Goal: Information Seeking & Learning: Learn about a topic

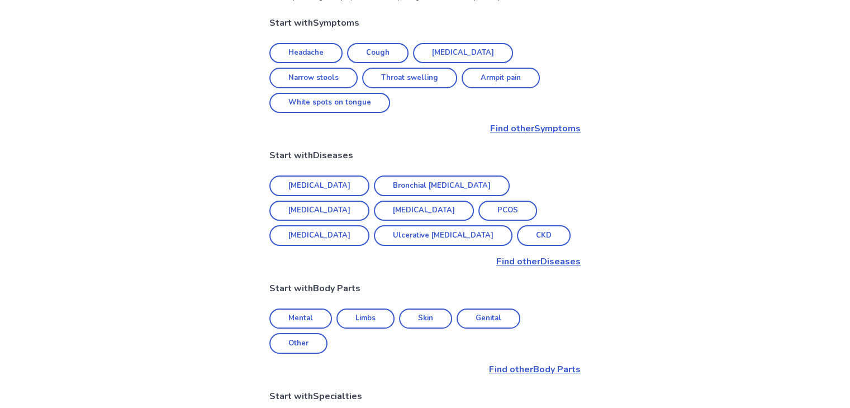
scroll to position [45, 0]
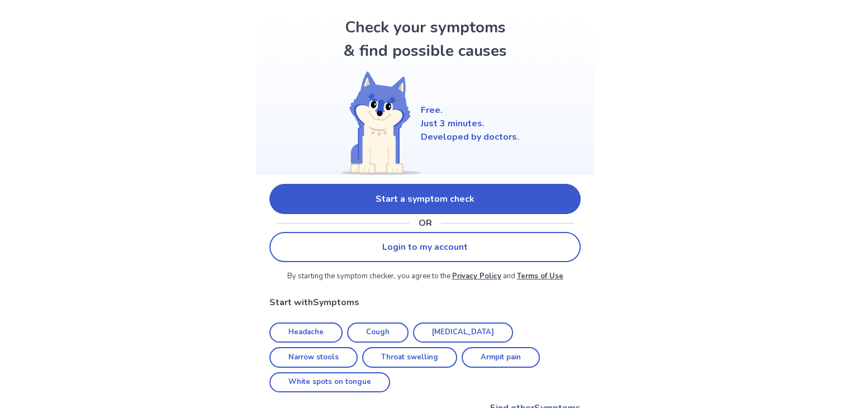
click at [468, 201] on link "Start a symptom check" at bounding box center [424, 199] width 311 height 30
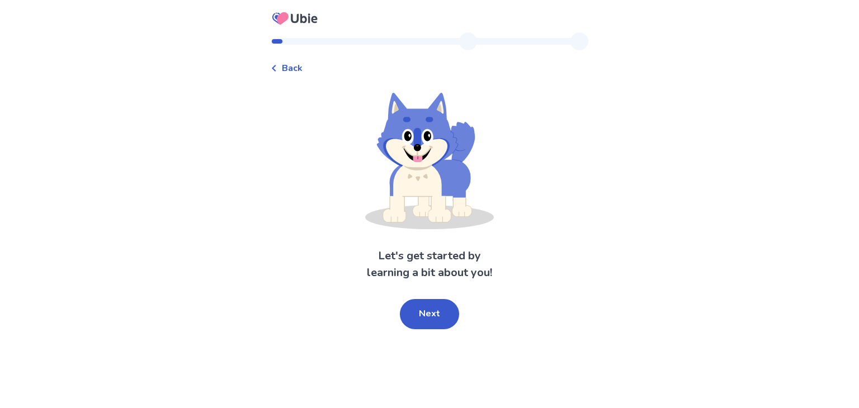
click at [429, 314] on button "Next" at bounding box center [429, 314] width 59 height 30
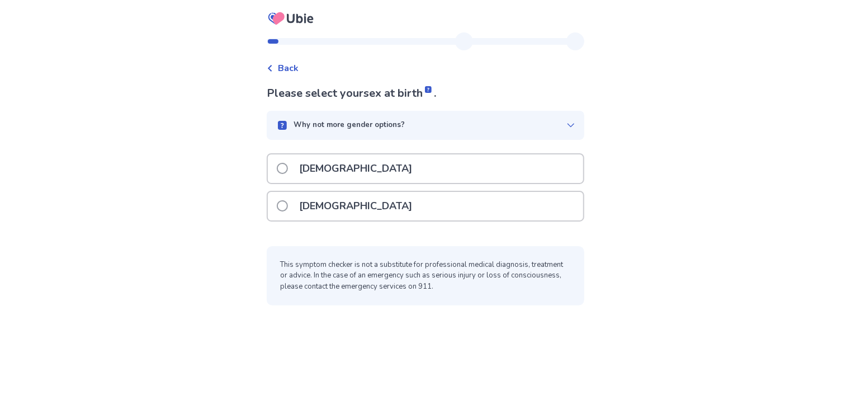
click at [317, 205] on p "[DEMOGRAPHIC_DATA]" at bounding box center [355, 206] width 126 height 29
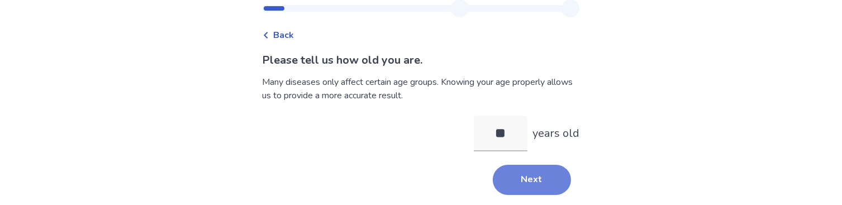
type input "**"
click at [510, 181] on button "Next" at bounding box center [532, 180] width 78 height 30
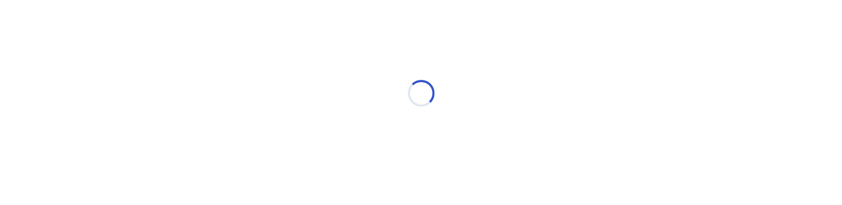
scroll to position [29, 0]
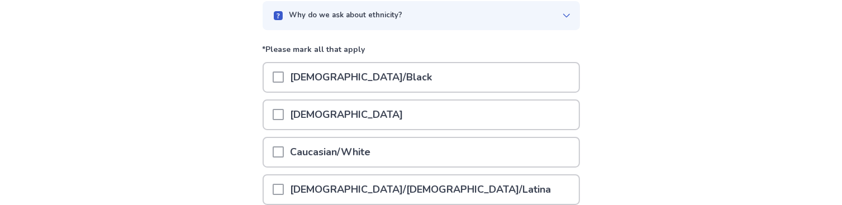
scroll to position [112, 0]
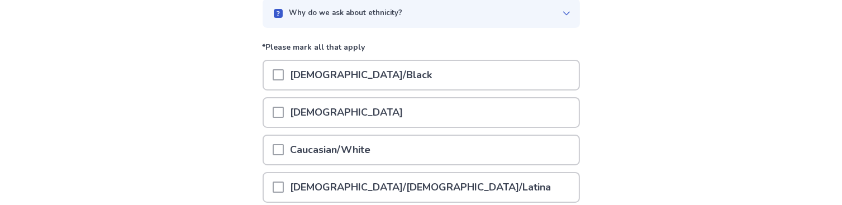
click at [283, 148] on span at bounding box center [278, 149] width 11 height 11
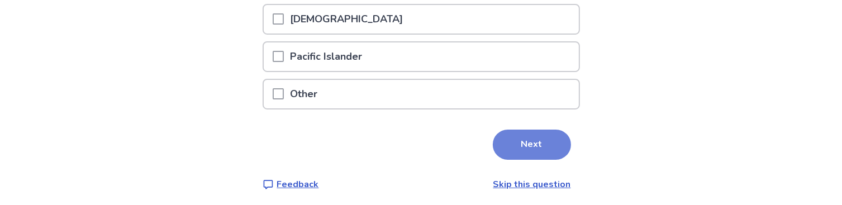
click at [540, 143] on button "Next" at bounding box center [532, 145] width 78 height 30
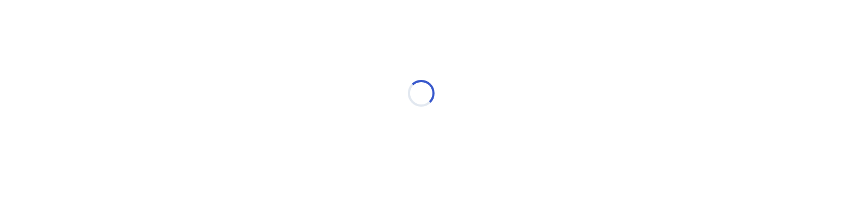
scroll to position [29, 0]
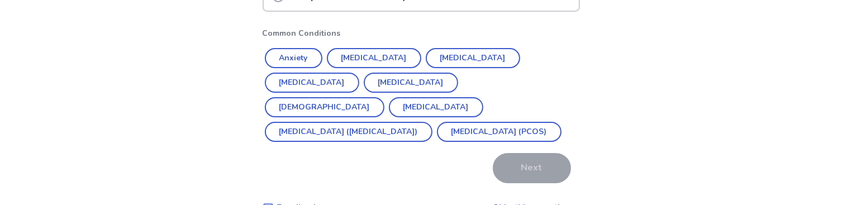
scroll to position [224, 0]
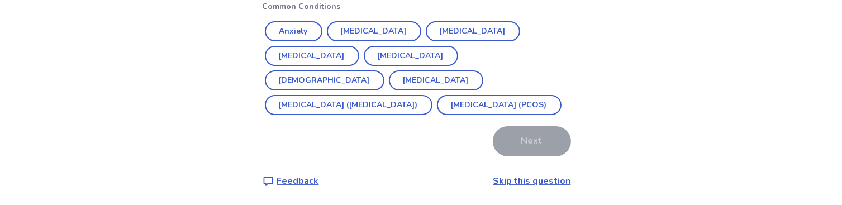
click at [551, 179] on link "Skip this question" at bounding box center [533, 181] width 78 height 12
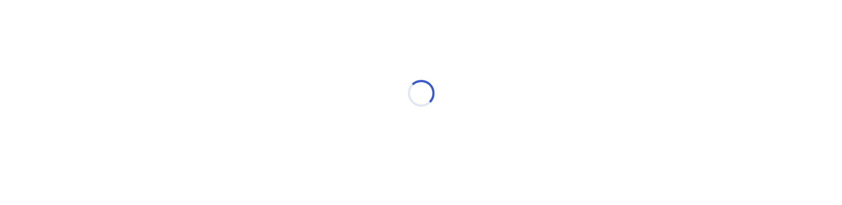
scroll to position [29, 0]
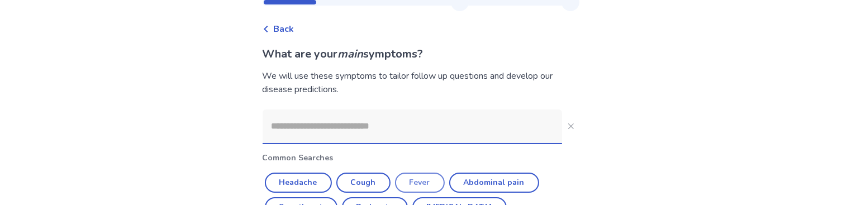
scroll to position [56, 0]
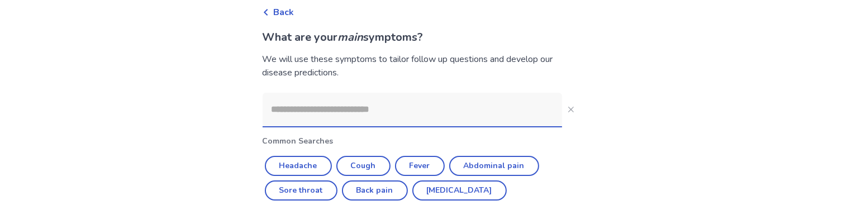
click at [400, 113] on input at bounding box center [413, 110] width 300 height 34
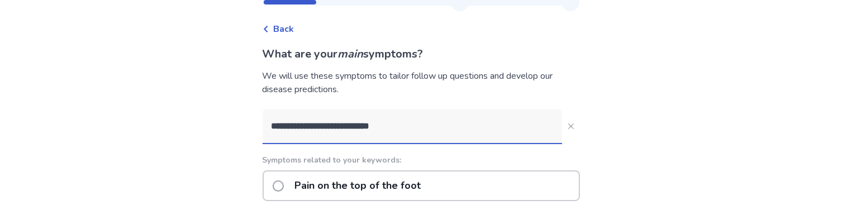
scroll to position [30, 0]
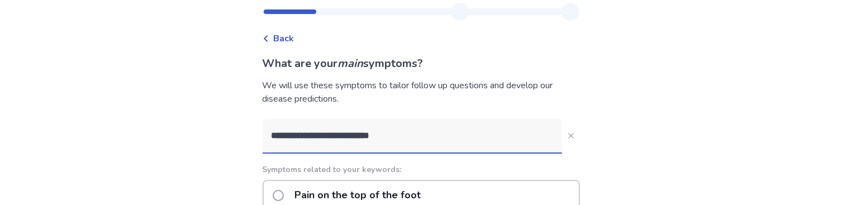
click at [461, 136] on input "**********" at bounding box center [413, 136] width 300 height 34
drag, startPoint x: 389, startPoint y: 132, endPoint x: 367, endPoint y: 133, distance: 22.4
click at [367, 133] on input "**********" at bounding box center [413, 136] width 300 height 34
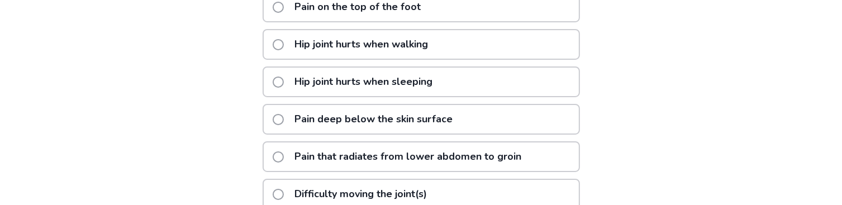
scroll to position [309, 0]
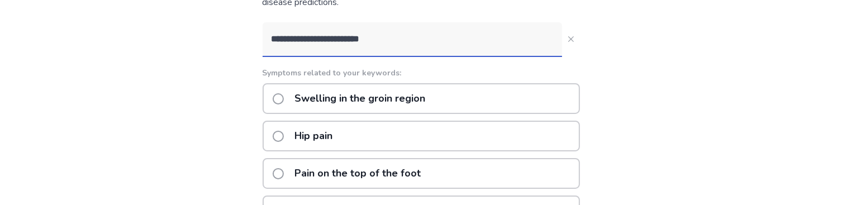
type input "**********"
click at [284, 134] on span at bounding box center [278, 136] width 11 height 11
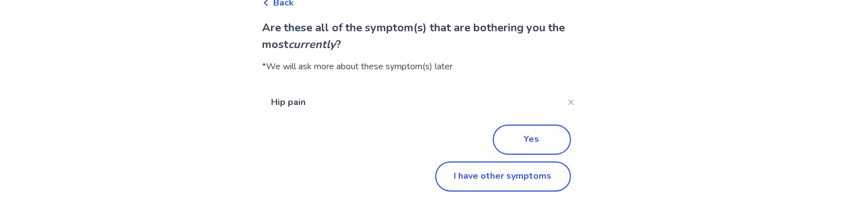
scroll to position [65, 0]
click at [524, 144] on button "Yes" at bounding box center [532, 140] width 78 height 30
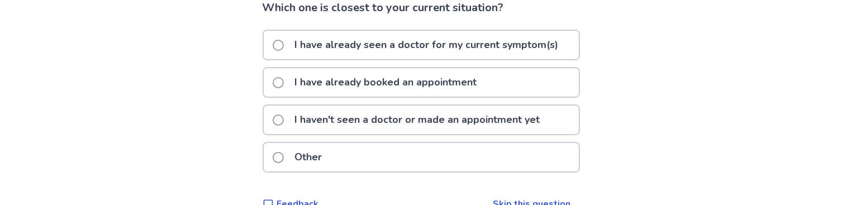
scroll to position [107, 0]
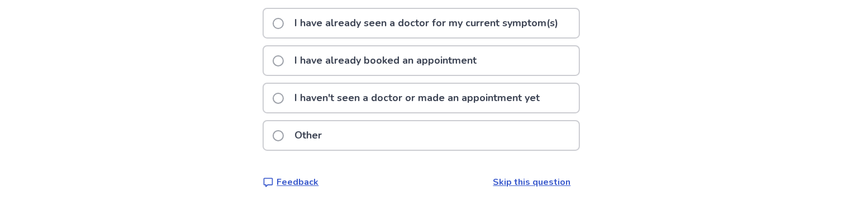
click at [284, 98] on span at bounding box center [278, 98] width 11 height 11
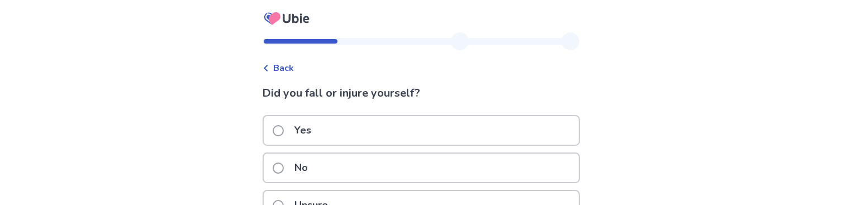
click at [284, 164] on span at bounding box center [278, 168] width 11 height 11
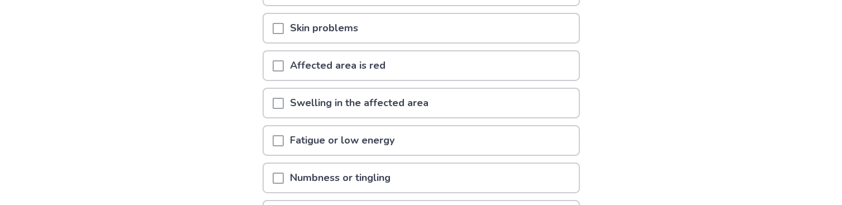
scroll to position [224, 0]
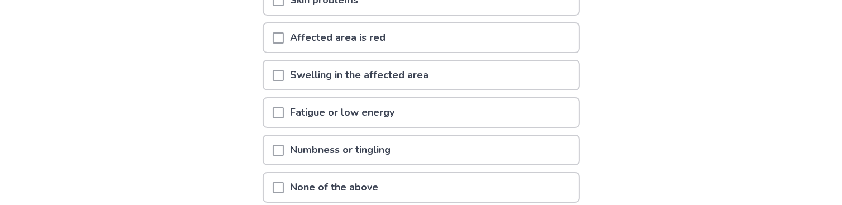
click at [284, 74] on span at bounding box center [278, 75] width 11 height 11
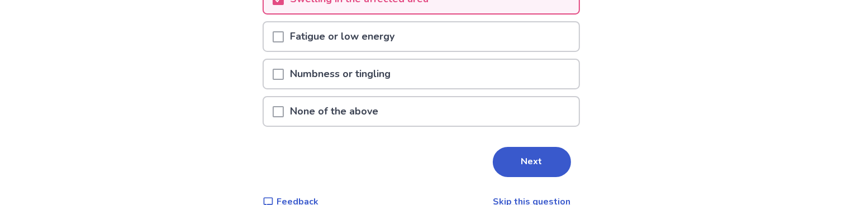
scroll to position [317, 0]
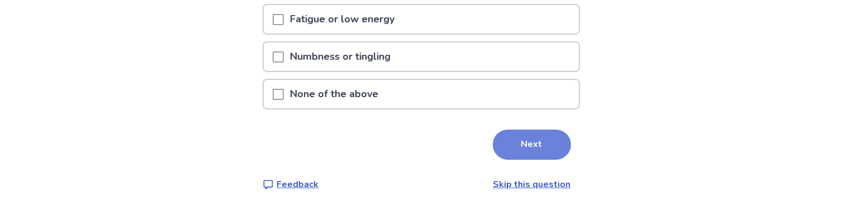
click at [510, 130] on button "Next" at bounding box center [532, 145] width 78 height 30
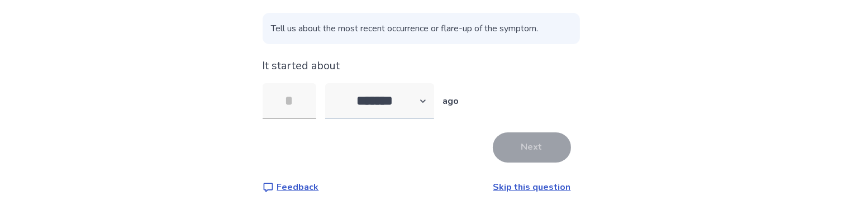
scroll to position [121, 0]
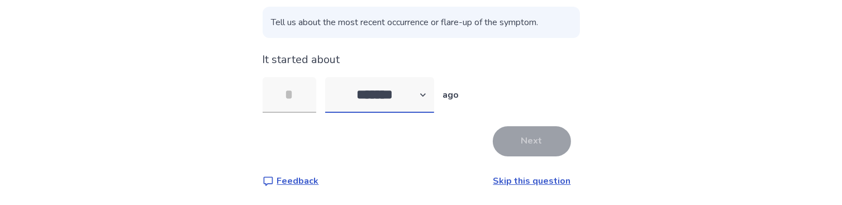
click at [431, 92] on select "******* ****** ******* ******** *******" at bounding box center [379, 95] width 109 height 36
select select "*"
click at [331, 77] on select "******* ****** ******* ******** *******" at bounding box center [379, 95] width 109 height 36
click at [310, 93] on input "tel" at bounding box center [290, 95] width 54 height 36
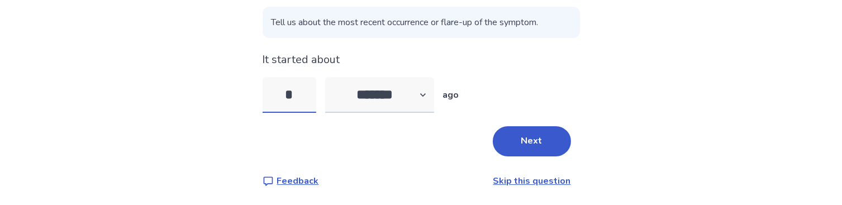
type input "*"
click at [427, 92] on select "******* ****** ******* ******** *******" at bounding box center [379, 95] width 109 height 36
select select "*"
click at [331, 77] on select "******* ****** ******* ******** *******" at bounding box center [379, 95] width 109 height 36
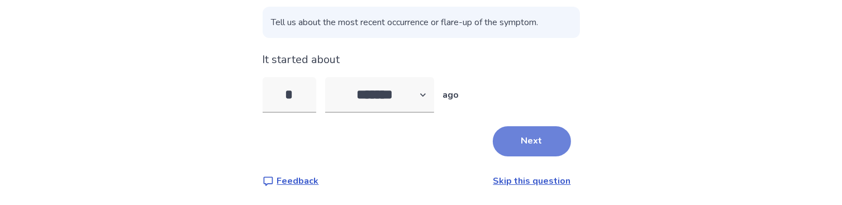
click at [514, 143] on button "Next" at bounding box center [532, 141] width 78 height 30
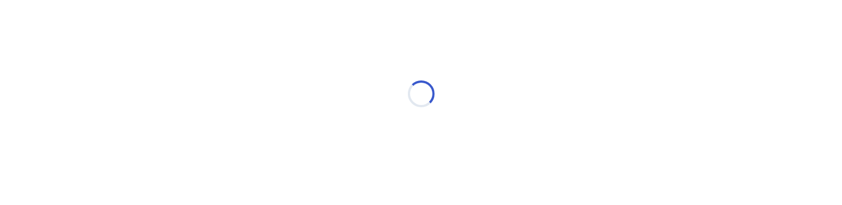
select select "*"
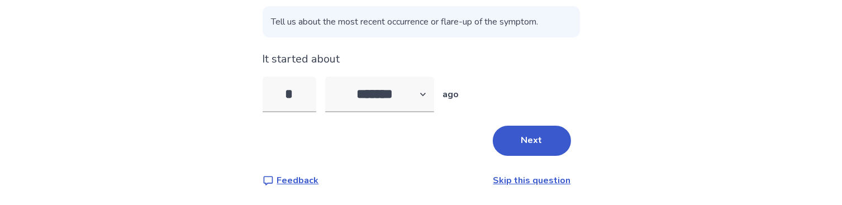
scroll to position [141, 0]
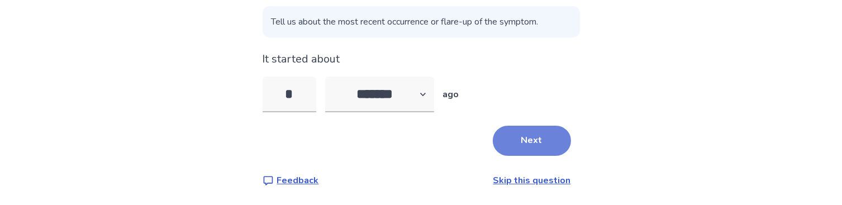
type input "*"
click at [511, 137] on button "Next" at bounding box center [532, 141] width 78 height 30
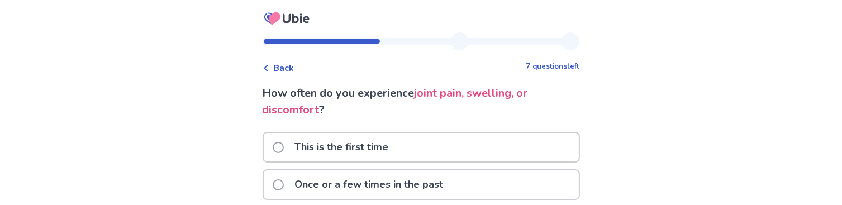
click at [284, 146] on span at bounding box center [278, 147] width 11 height 11
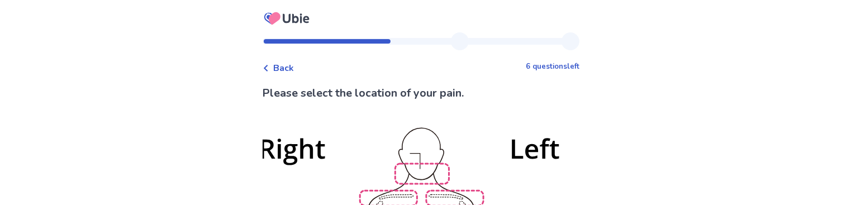
click at [292, 68] on span "Back" at bounding box center [284, 67] width 21 height 13
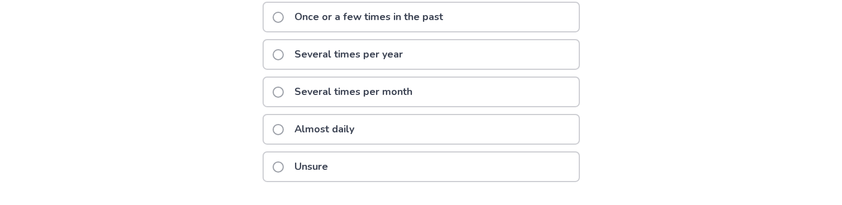
scroll to position [112, 0]
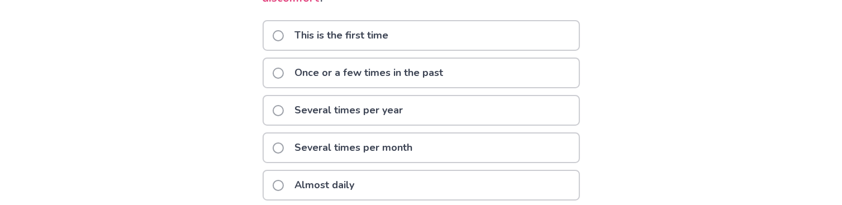
click at [284, 35] on span at bounding box center [278, 35] width 11 height 11
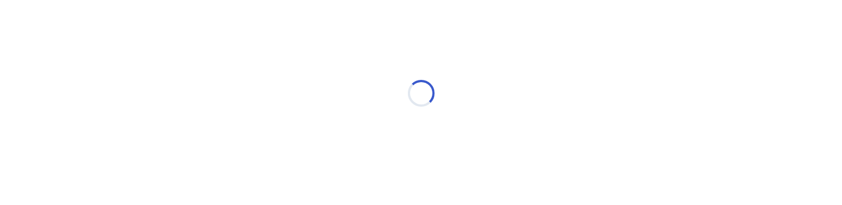
scroll to position [29, 0]
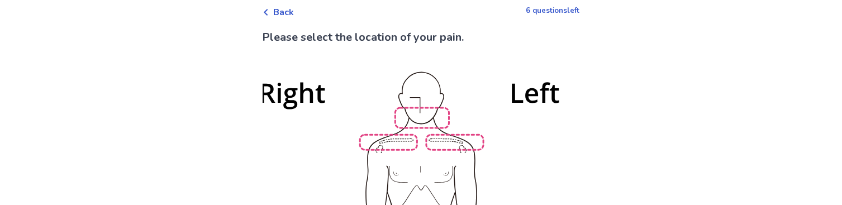
scroll to position [168, 0]
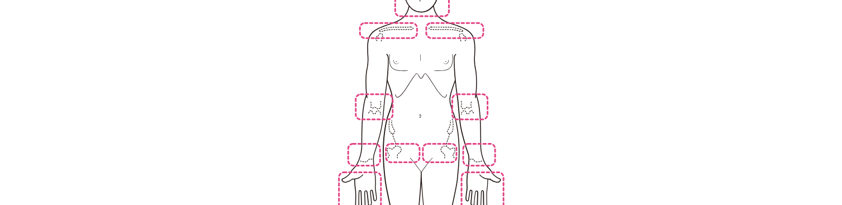
click at [449, 145] on img at bounding box center [421, 162] width 635 height 430
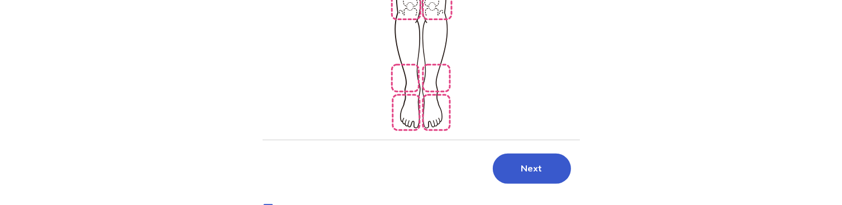
scroll to position [414, 0]
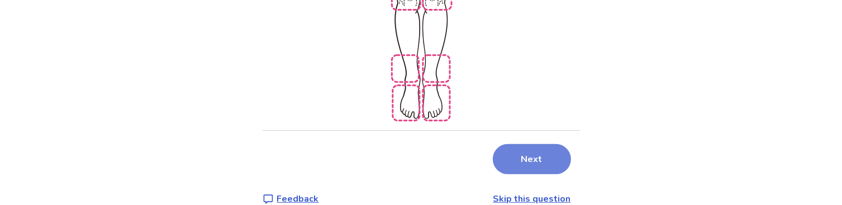
click at [552, 144] on button "Next" at bounding box center [532, 159] width 78 height 30
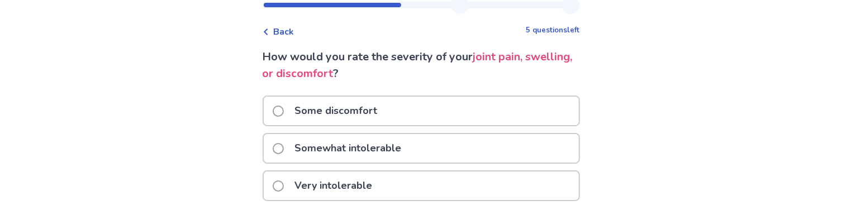
scroll to position [56, 0]
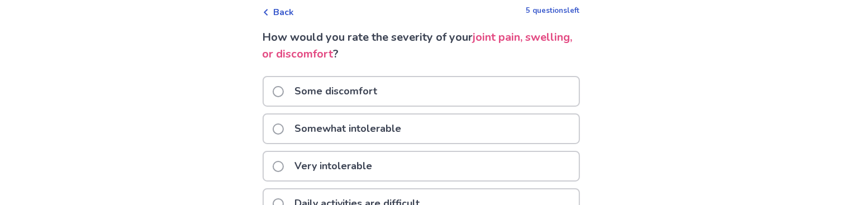
click at [279, 123] on div "Somewhat intolerable" at bounding box center [421, 129] width 315 height 29
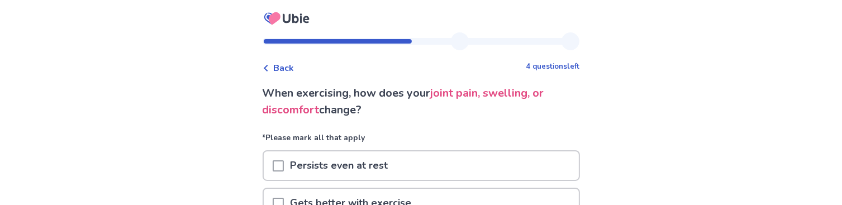
click at [285, 67] on span "Back" at bounding box center [284, 67] width 21 height 13
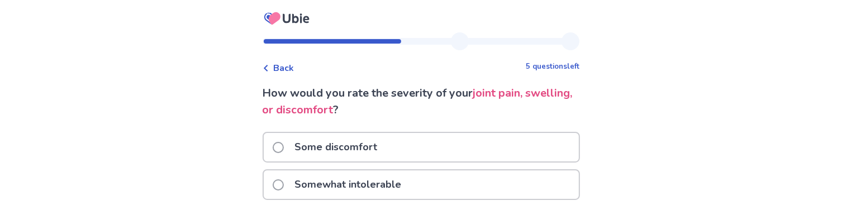
click at [284, 182] on span at bounding box center [278, 184] width 11 height 11
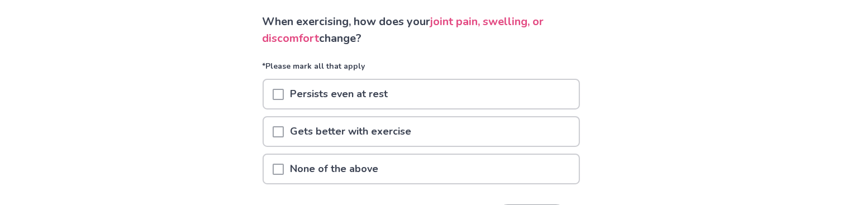
scroll to position [56, 0]
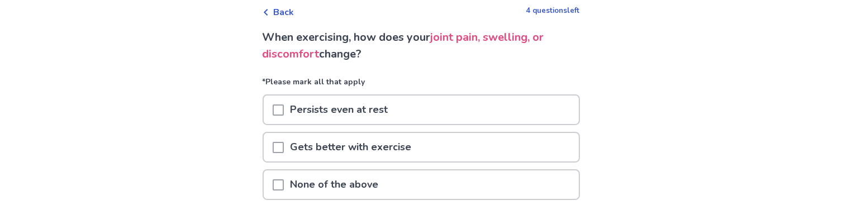
click at [284, 110] on span at bounding box center [278, 110] width 11 height 11
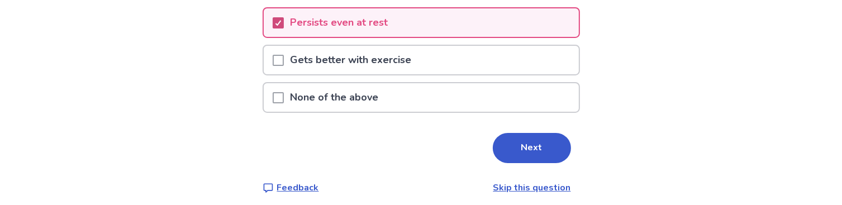
scroll to position [149, 0]
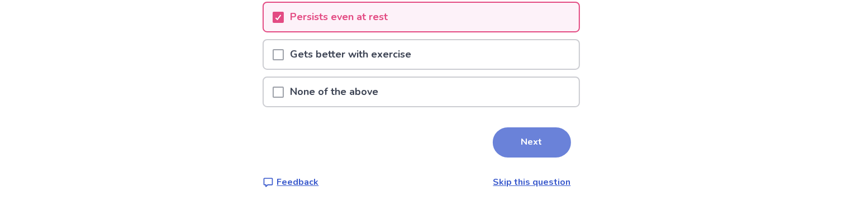
click at [533, 140] on button "Next" at bounding box center [532, 142] width 78 height 30
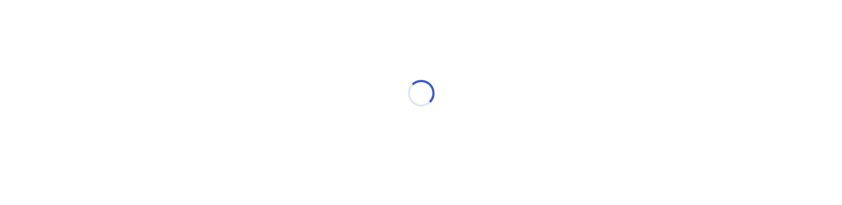
scroll to position [29, 0]
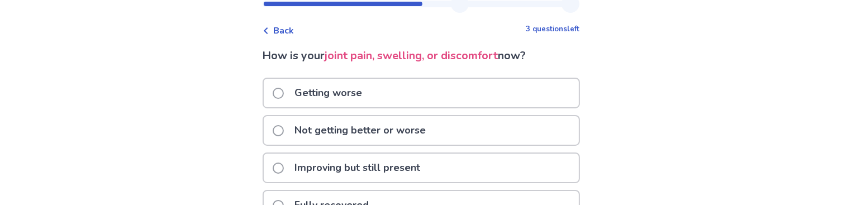
scroll to position [56, 0]
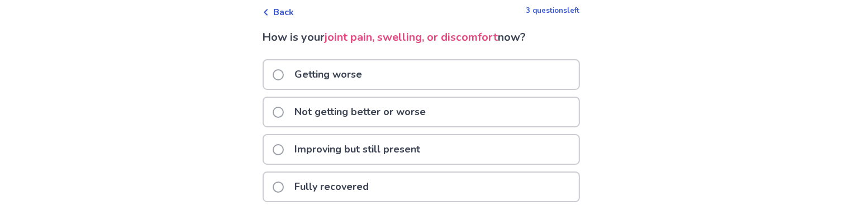
click at [284, 112] on span at bounding box center [278, 112] width 11 height 11
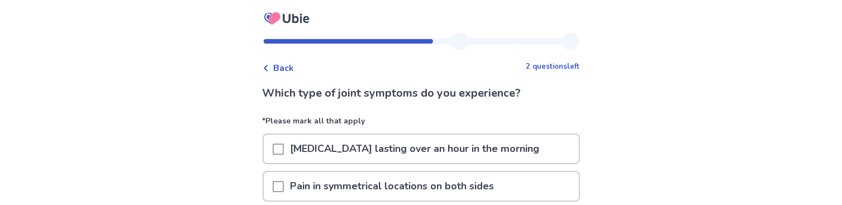
click at [290, 65] on span "Back" at bounding box center [284, 67] width 21 height 13
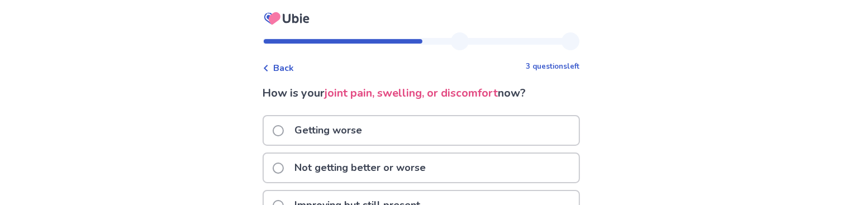
click at [282, 68] on span "Back" at bounding box center [284, 67] width 21 height 13
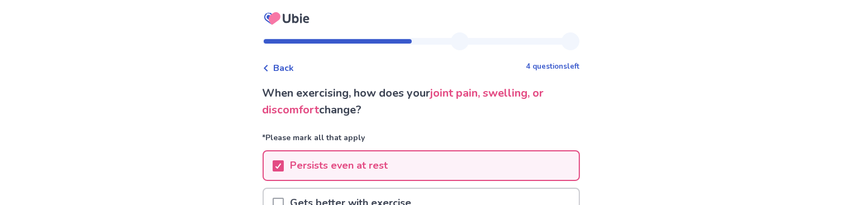
click at [277, 164] on div "Persists even at rest" at bounding box center [421, 165] width 315 height 29
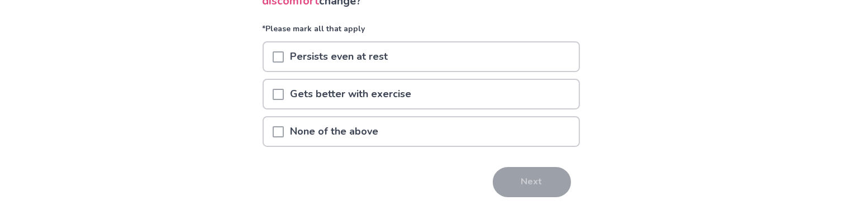
scroll to position [112, 0]
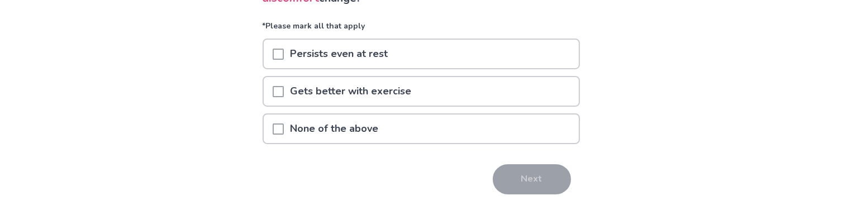
click at [284, 131] on span at bounding box center [278, 129] width 11 height 11
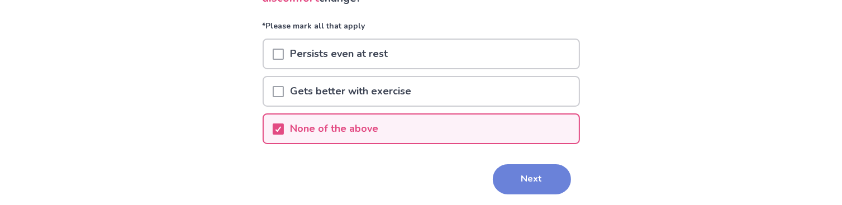
click at [514, 183] on button "Next" at bounding box center [532, 179] width 78 height 30
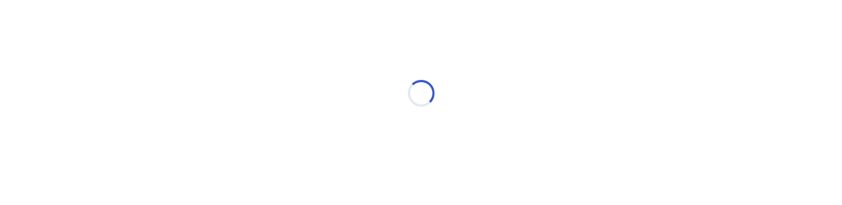
scroll to position [29, 0]
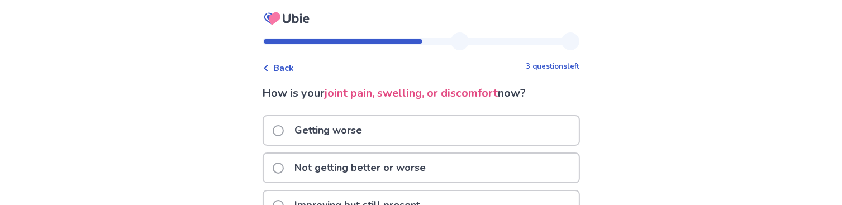
scroll to position [56, 0]
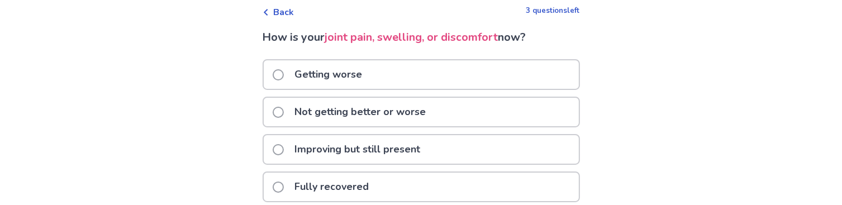
click at [281, 113] on span at bounding box center [278, 112] width 11 height 11
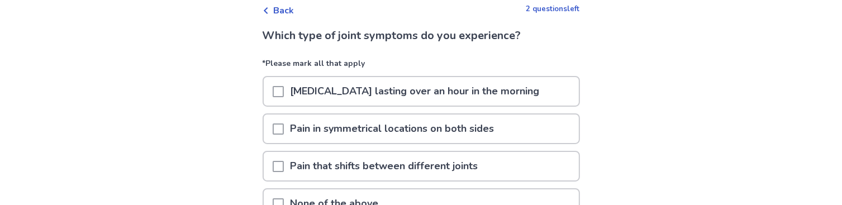
scroll to position [112, 0]
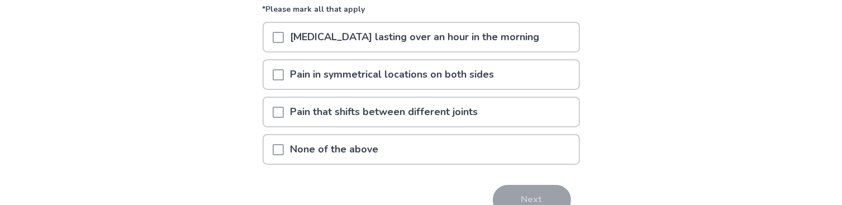
drag, startPoint x: 287, startPoint y: 41, endPoint x: 293, endPoint y: 54, distance: 14.5
click at [284, 41] on span at bounding box center [278, 37] width 11 height 11
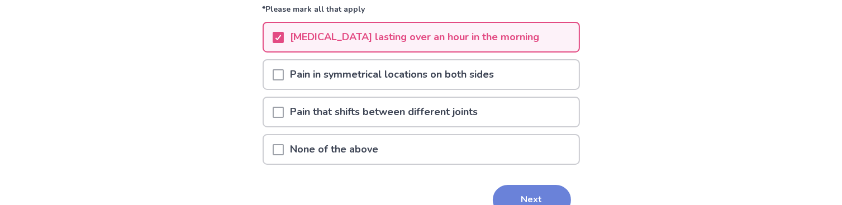
click at [509, 191] on button "Next" at bounding box center [532, 200] width 78 height 30
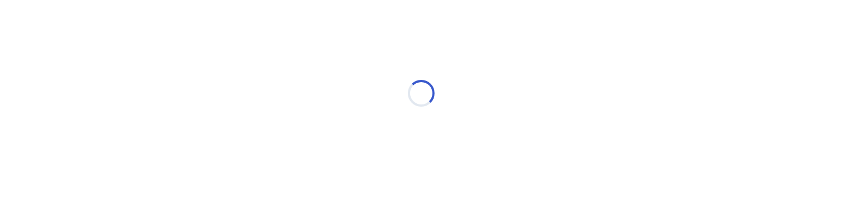
scroll to position [29, 0]
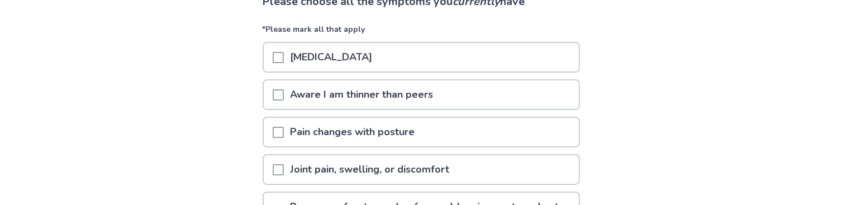
scroll to position [112, 0]
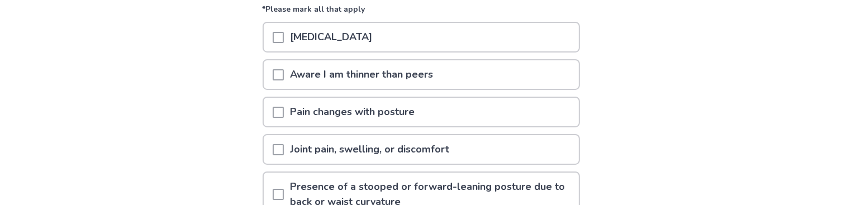
click at [284, 80] on div at bounding box center [278, 74] width 11 height 29
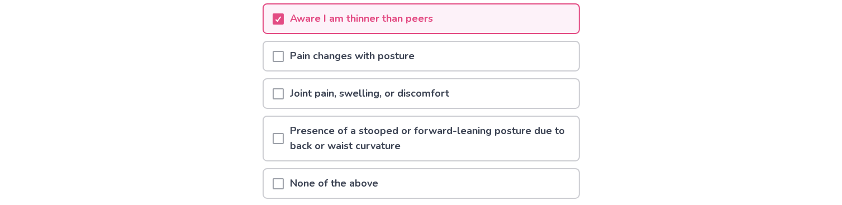
scroll to position [224, 0]
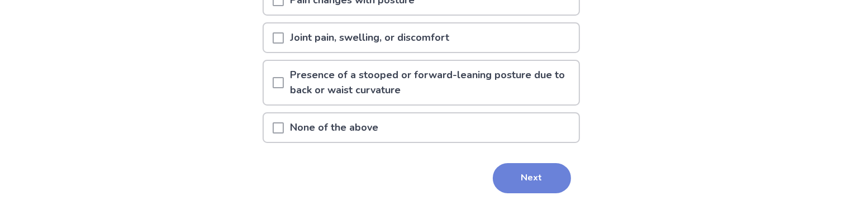
click at [541, 181] on button "Next" at bounding box center [532, 178] width 78 height 30
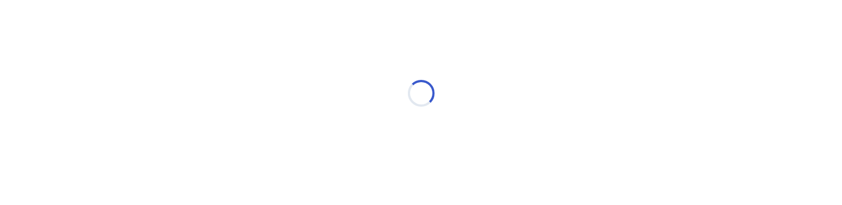
scroll to position [29, 0]
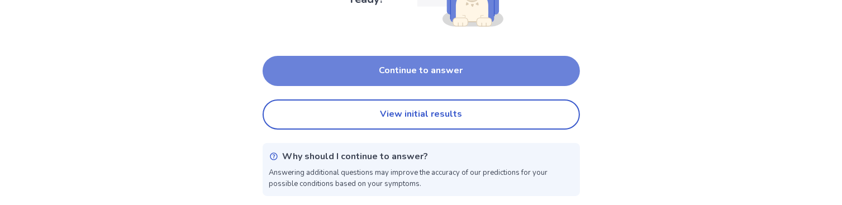
click at [448, 72] on button "Continue to answer" at bounding box center [421, 71] width 317 height 30
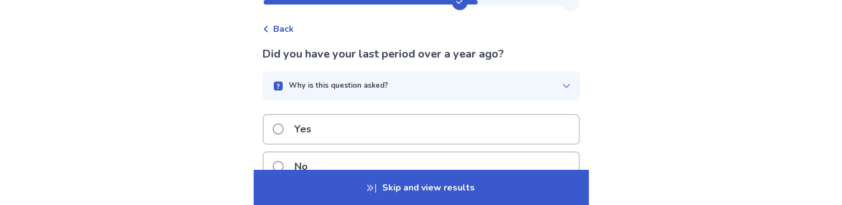
scroll to position [112, 0]
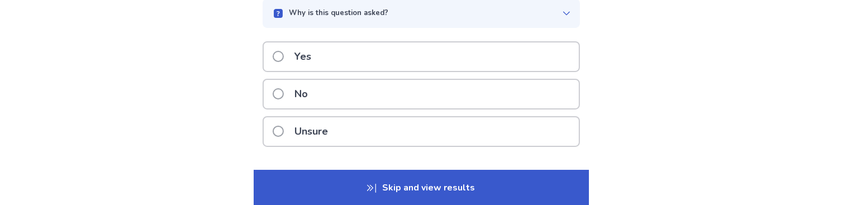
click at [284, 97] on span at bounding box center [278, 93] width 11 height 11
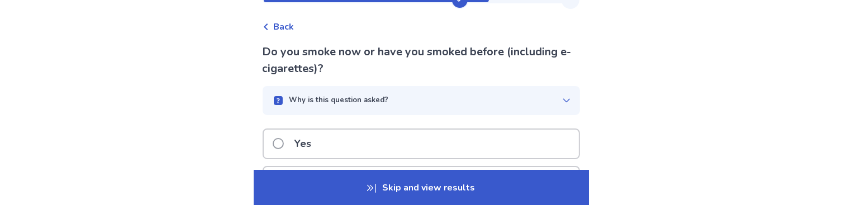
scroll to position [160, 0]
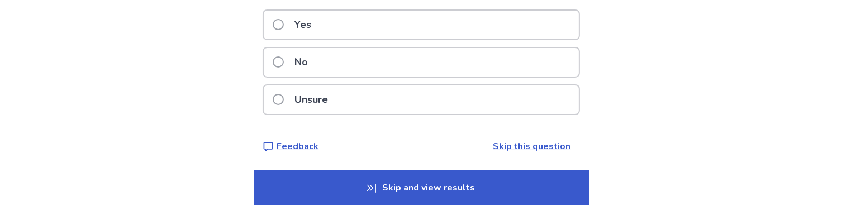
click at [306, 65] on p "No" at bounding box center [301, 62] width 27 height 29
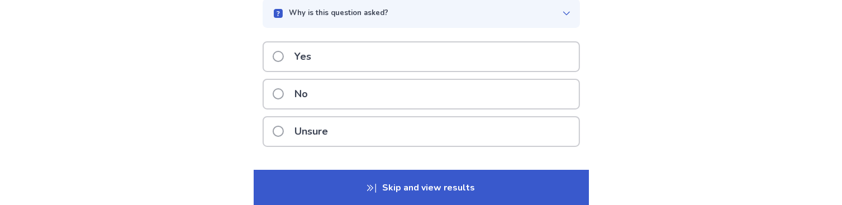
click at [284, 92] on span at bounding box center [278, 93] width 11 height 11
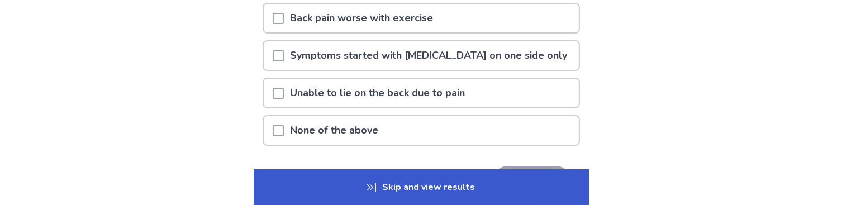
scroll to position [224, 0]
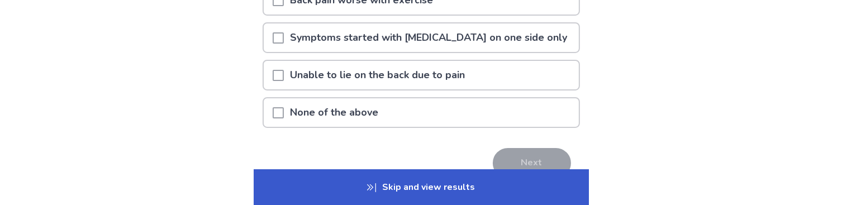
click at [282, 107] on span at bounding box center [278, 112] width 11 height 11
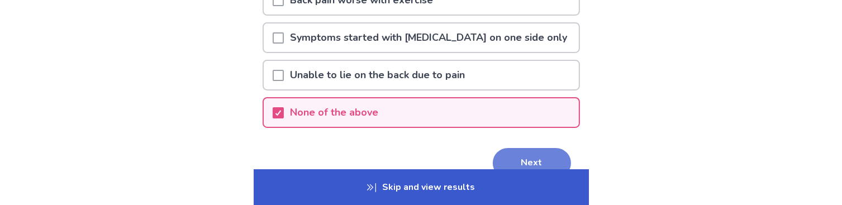
click at [515, 154] on button "Next" at bounding box center [532, 163] width 78 height 30
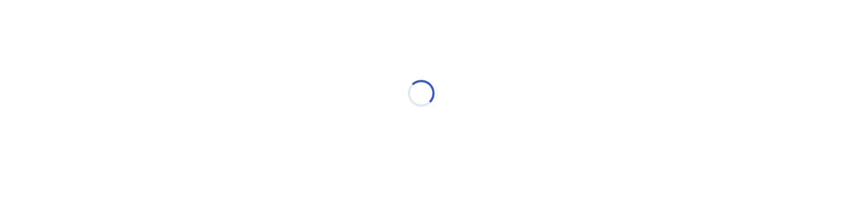
scroll to position [29, 0]
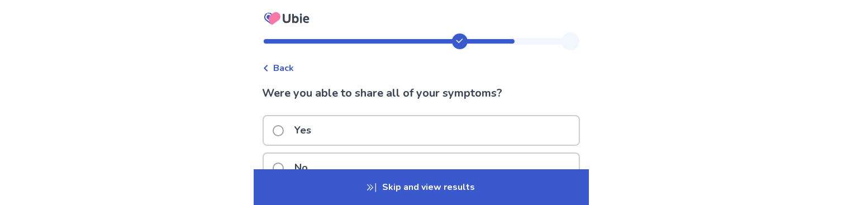
scroll to position [56, 0]
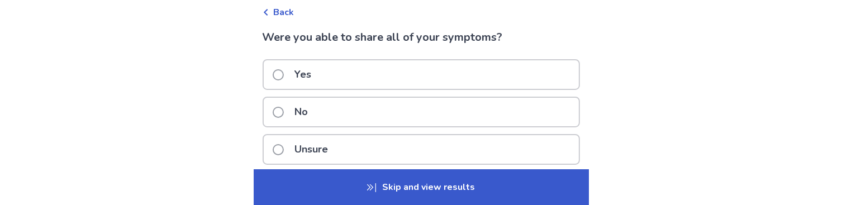
click at [284, 112] on span at bounding box center [278, 112] width 11 height 11
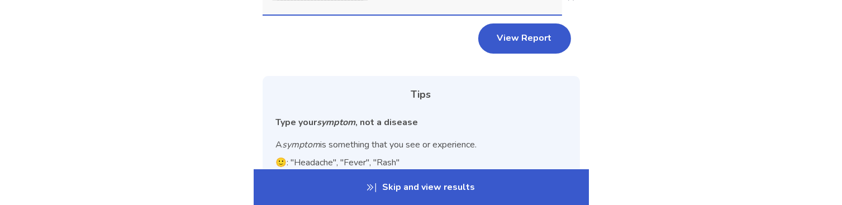
scroll to position [112, 0]
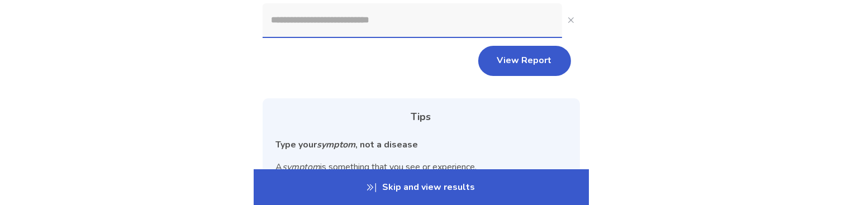
click at [391, 25] on input at bounding box center [413, 20] width 300 height 34
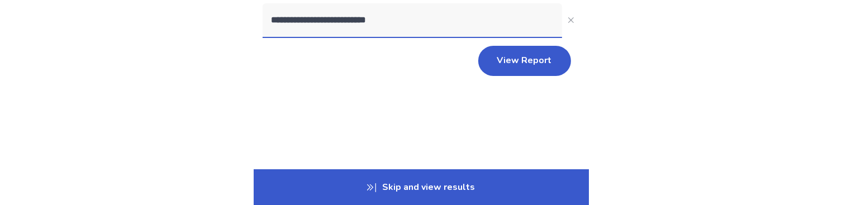
type input "**********"
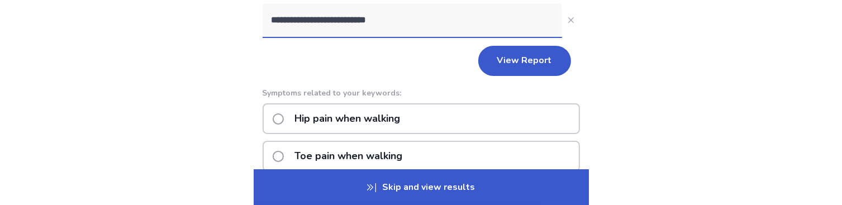
click at [284, 120] on span at bounding box center [278, 118] width 11 height 11
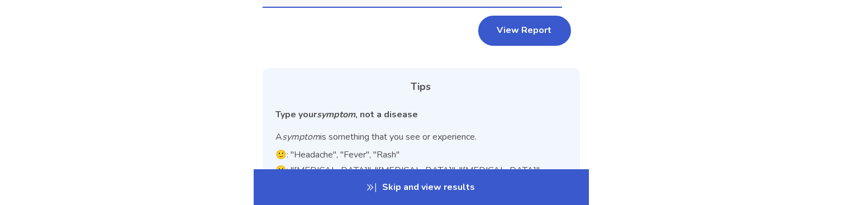
scroll to position [148, 0]
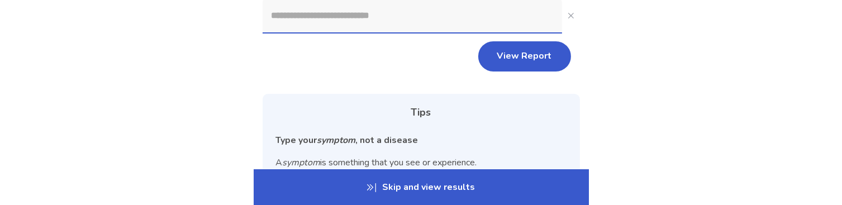
click at [269, 12] on input at bounding box center [413, 16] width 300 height 34
type input "*"
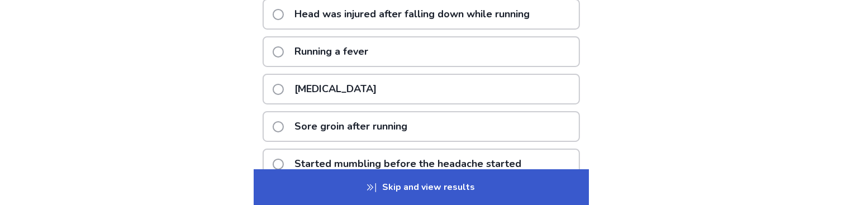
scroll to position [141, 0]
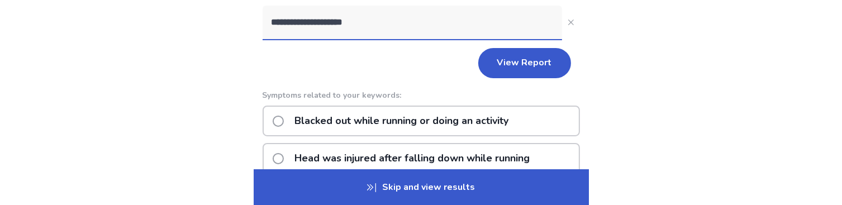
drag, startPoint x: 378, startPoint y: 23, endPoint x: 269, endPoint y: 25, distance: 108.4
click at [272, 25] on input "**********" at bounding box center [413, 23] width 300 height 34
type input "**********"
drag, startPoint x: 369, startPoint y: 25, endPoint x: 243, endPoint y: 34, distance: 126.6
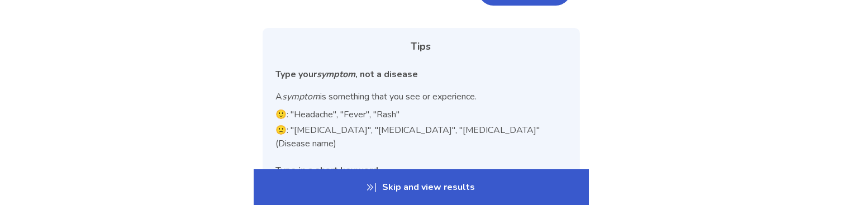
scroll to position [315, 0]
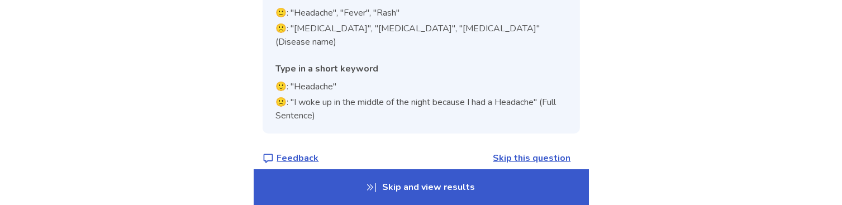
click at [525, 152] on link "Skip this question" at bounding box center [533, 158] width 78 height 12
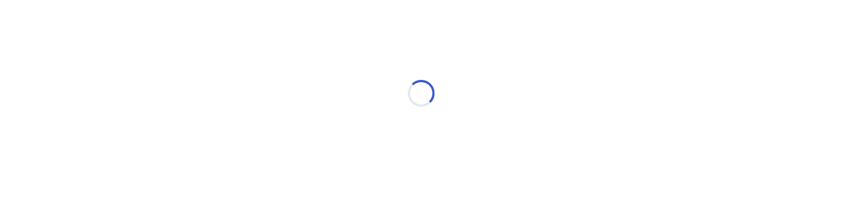
scroll to position [29, 0]
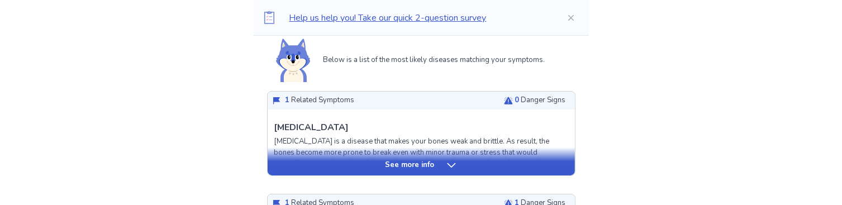
scroll to position [279, 0]
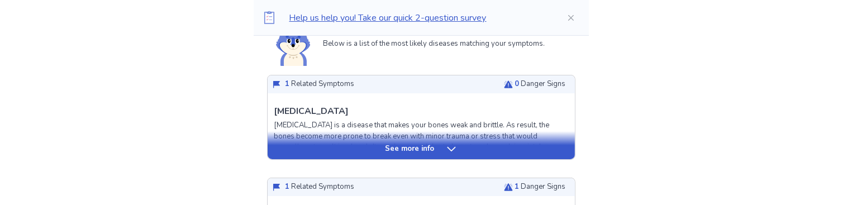
click at [416, 148] on p "See more info" at bounding box center [410, 149] width 49 height 11
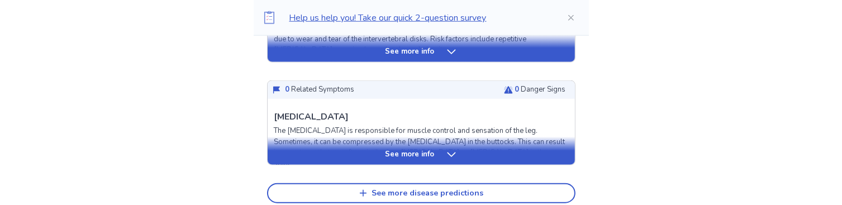
scroll to position [1341, 0]
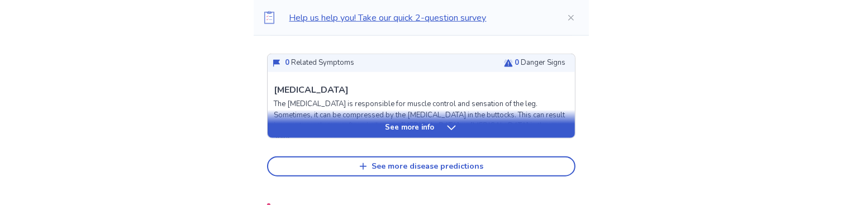
click at [446, 126] on icon at bounding box center [451, 127] width 11 height 11
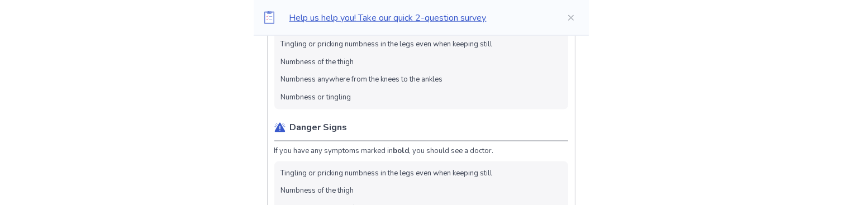
scroll to position [1621, 0]
